Goal: Information Seeking & Learning: Learn about a topic

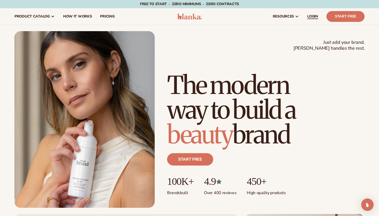
click at [313, 18] on span "LOGIN" at bounding box center [312, 16] width 11 height 4
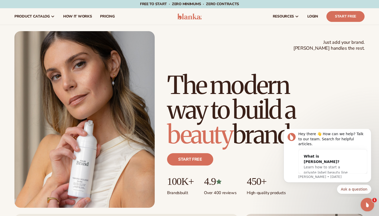
click at [368, 204] on icon "Open Intercom Messenger" at bounding box center [367, 204] width 9 height 9
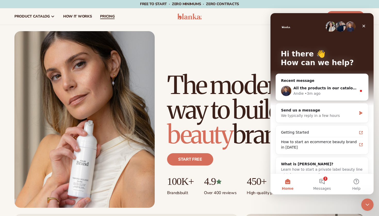
click at [107, 14] on span "pricing" at bounding box center [107, 16] width 14 height 4
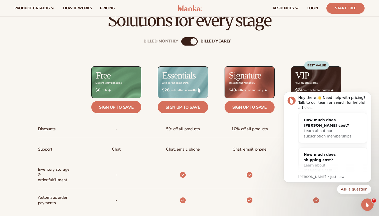
scroll to position [160, 0]
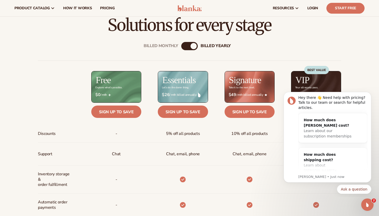
click at [184, 46] on div "Billed Monthly" at bounding box center [184, 46] width 6 height 6
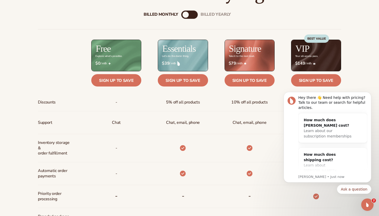
scroll to position [192, 0]
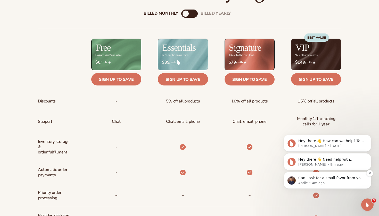
click at [336, 184] on p "Andie • 4m ago" at bounding box center [331, 183] width 67 height 5
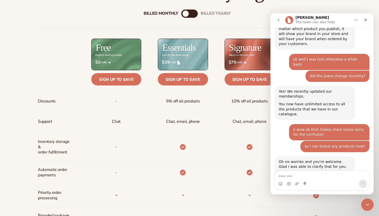
scroll to position [578, 0]
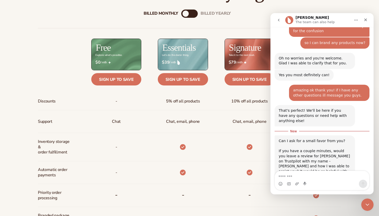
click at [51, 47] on div at bounding box center [56, 55] width 37 height 32
click at [365, 20] on icon "Close" at bounding box center [366, 20] width 4 height 4
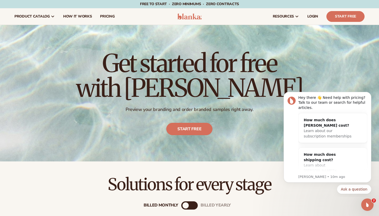
scroll to position [0, 0]
click at [107, 18] on span "pricing" at bounding box center [107, 16] width 14 height 4
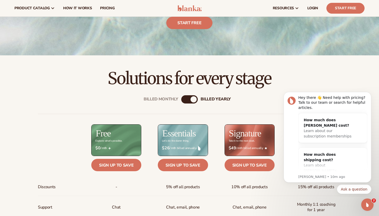
scroll to position [104, 0]
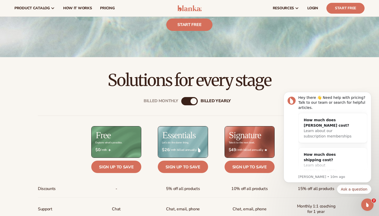
click at [185, 99] on div "Billed Monthly" at bounding box center [184, 101] width 6 height 6
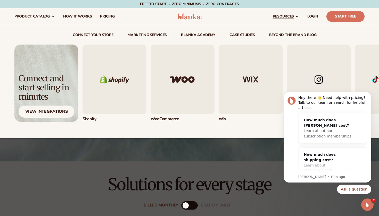
scroll to position [0, 0]
